Goal: Obtain resource: Obtain resource

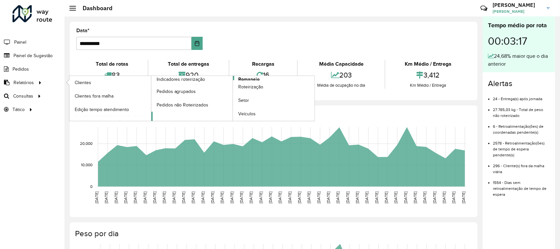
click at [254, 80] on span "Romaneio" at bounding box center [248, 79] width 21 height 7
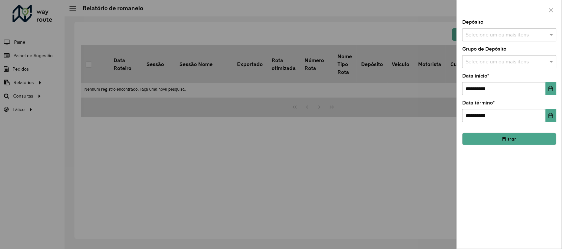
click at [503, 40] on div "Selecione um ou mais itens" at bounding box center [509, 34] width 94 height 13
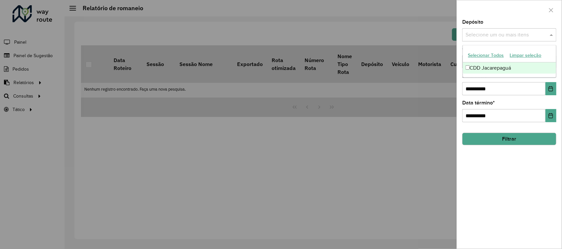
click at [494, 70] on div "CDD Jacarepaguá" at bounding box center [509, 68] width 93 height 11
click at [552, 37] on span at bounding box center [552, 35] width 8 height 8
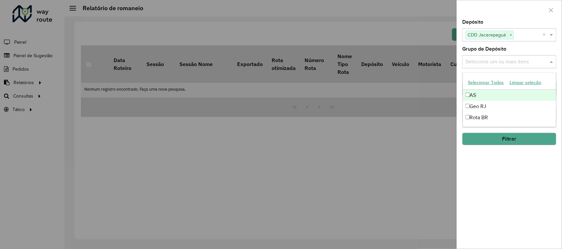
click at [524, 59] on input "text" at bounding box center [505, 62] width 84 height 8
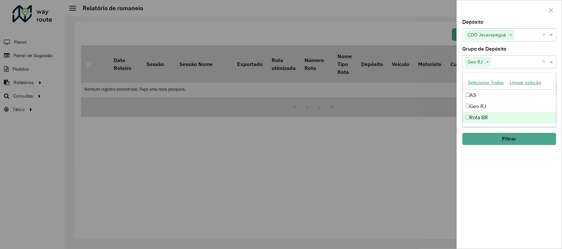
click at [486, 142] on button "Filtrar" at bounding box center [509, 139] width 94 height 13
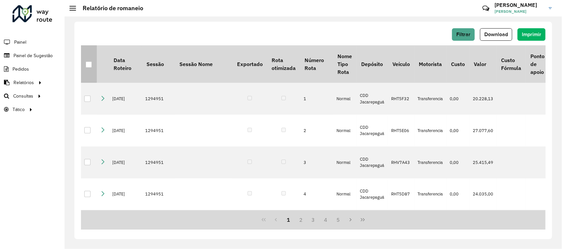
click at [86, 69] on th at bounding box center [89, 64] width 16 height 38
click at [87, 67] on div at bounding box center [89, 65] width 6 height 6
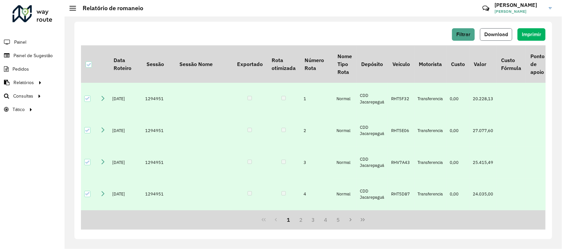
click at [490, 30] on button "Download" at bounding box center [496, 34] width 32 height 13
click at [466, 32] on span "Filtrar" at bounding box center [463, 35] width 14 height 6
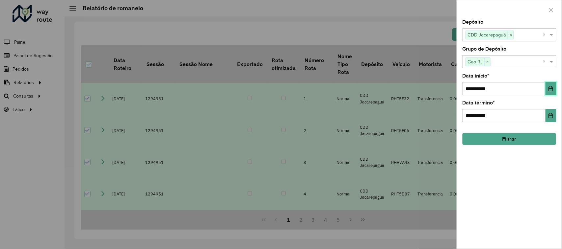
click at [551, 88] on icon "Choose Date" at bounding box center [550, 88] width 5 height 5
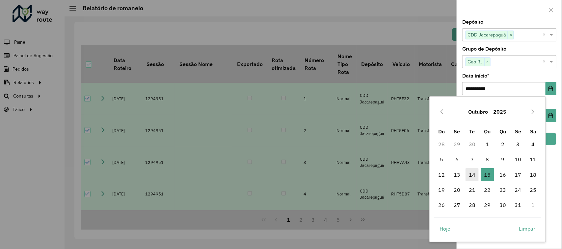
click at [473, 174] on span "14" at bounding box center [471, 174] width 13 height 13
type input "**********"
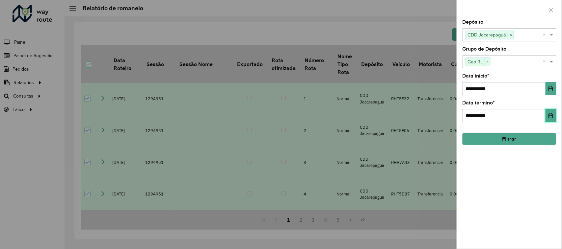
click at [550, 118] on icon "Choose Date" at bounding box center [550, 115] width 4 height 5
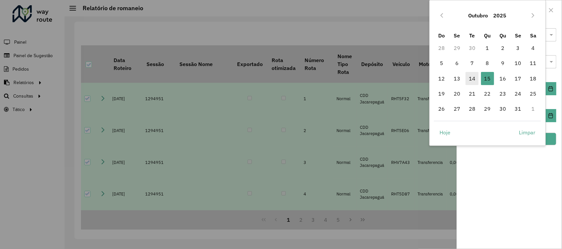
click at [473, 81] on span "14" at bounding box center [471, 78] width 13 height 13
type input "**********"
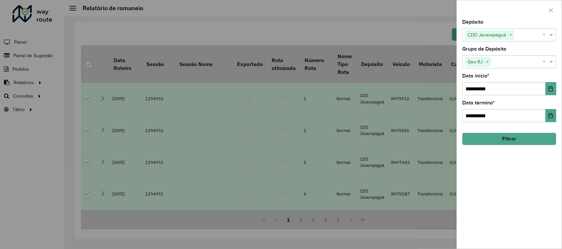
click at [517, 201] on div "**********" at bounding box center [509, 134] width 105 height 229
click at [508, 145] on button "Filtrar" at bounding box center [509, 139] width 94 height 13
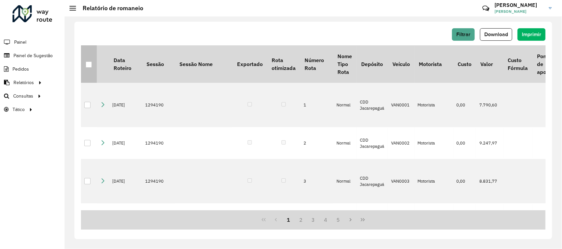
click at [87, 67] on div at bounding box center [89, 65] width 6 height 6
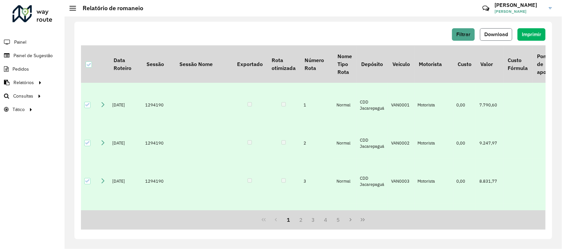
click at [495, 36] on span "Download" at bounding box center [496, 35] width 24 height 6
